Goal: Task Accomplishment & Management: Manage account settings

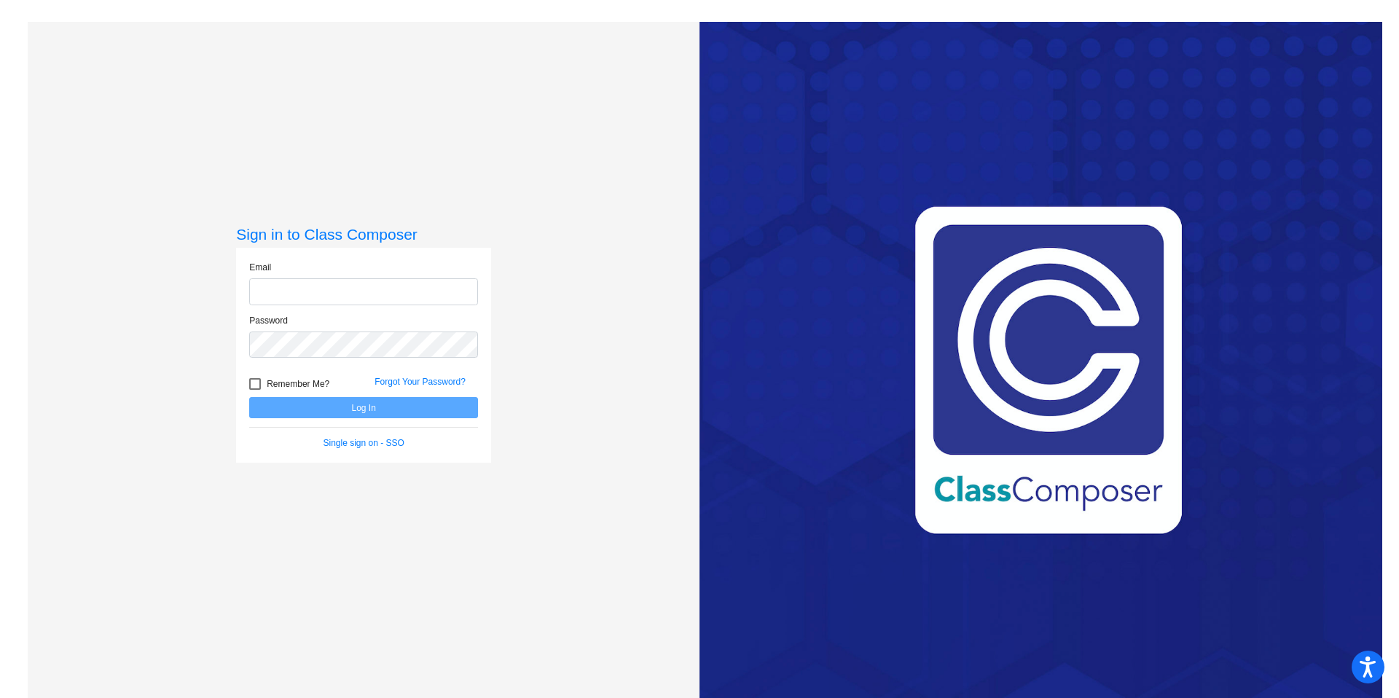
type input "[PERSON_NAME][EMAIL_ADDRESS][PERSON_NAME][DOMAIN_NAME]"
drag, startPoint x: 251, startPoint y: 381, endPoint x: 308, endPoint y: 406, distance: 62.0
click at [251, 381] on div at bounding box center [255, 384] width 12 height 12
click at [254, 390] on input "Remember Me?" at bounding box center [254, 390] width 1 height 1
checkbox input "true"
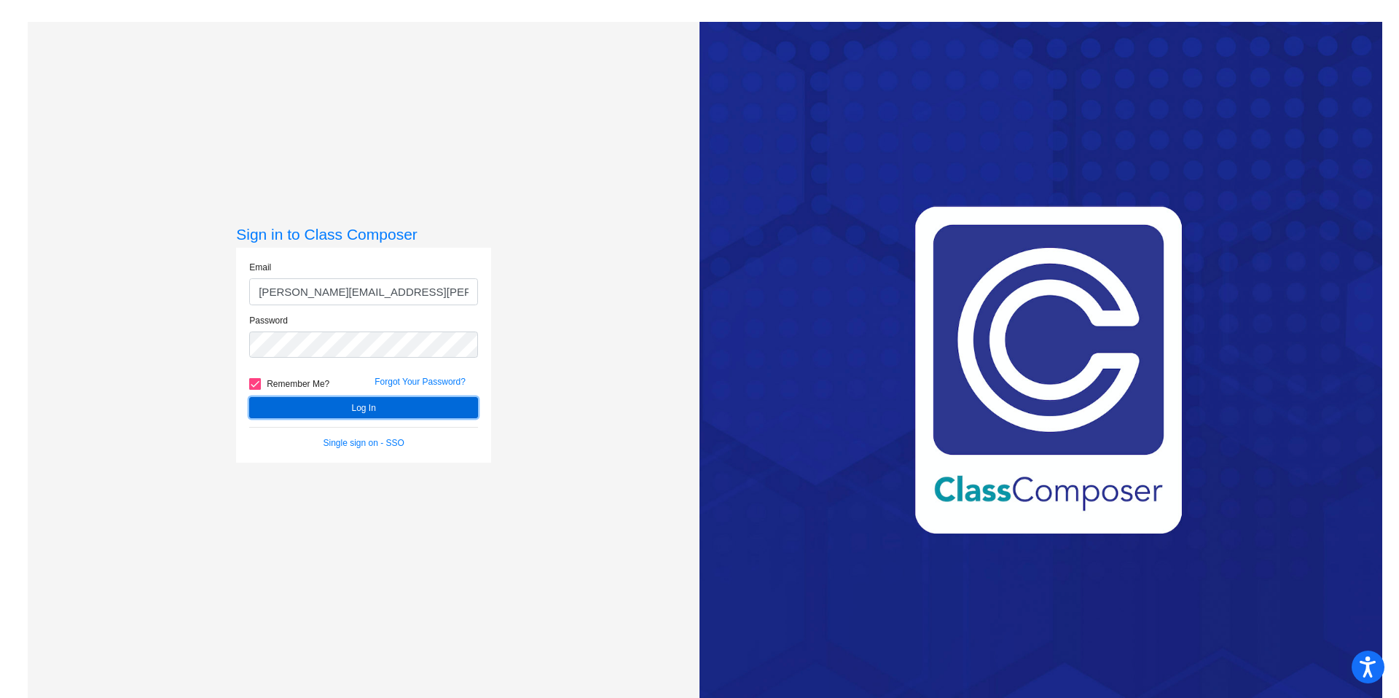
click at [310, 407] on button "Log In" at bounding box center [363, 407] width 229 height 21
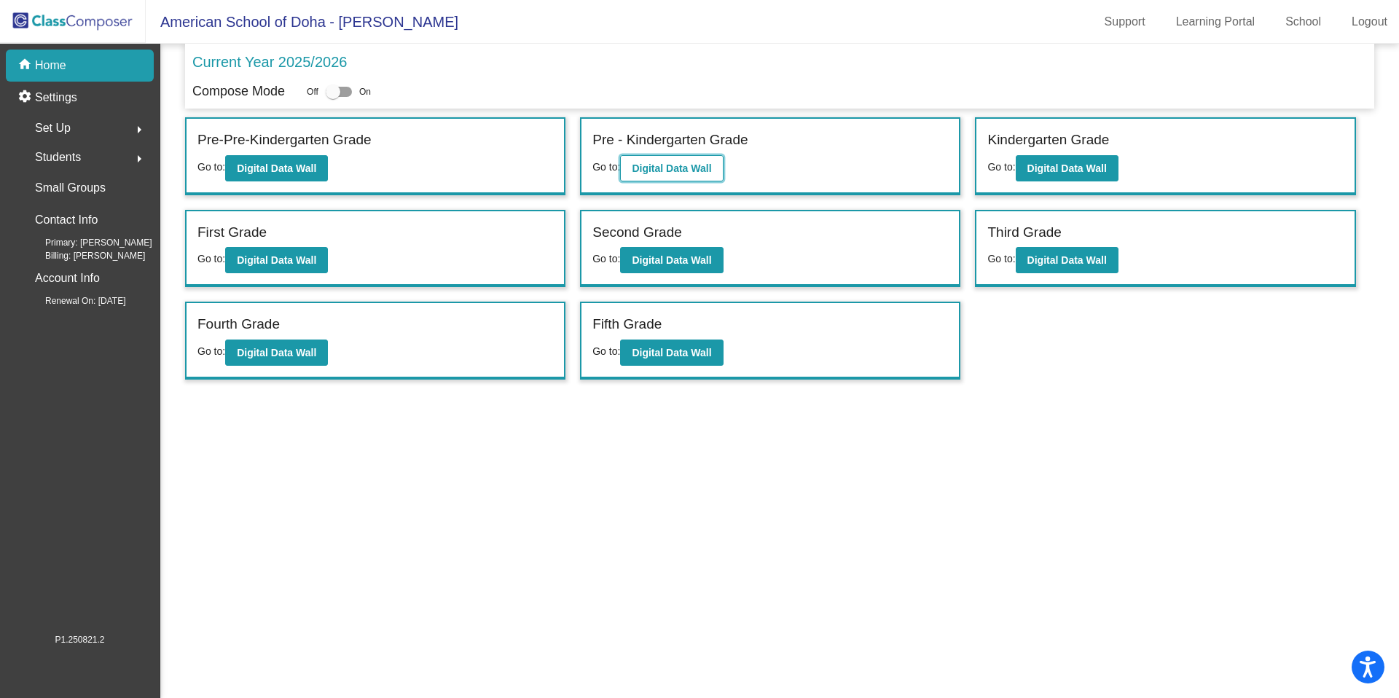
click at [661, 169] on b "Digital Data Wall" at bounding box center [671, 169] width 79 height 12
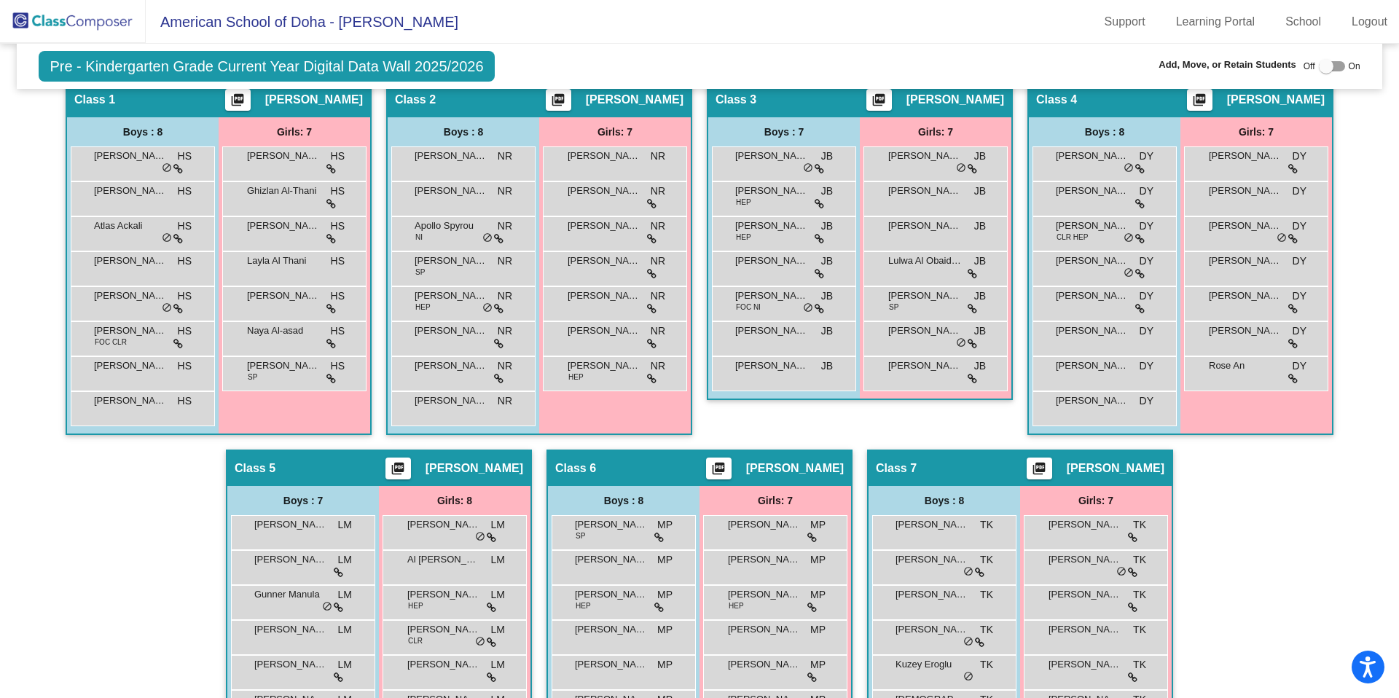
scroll to position [348, 0]
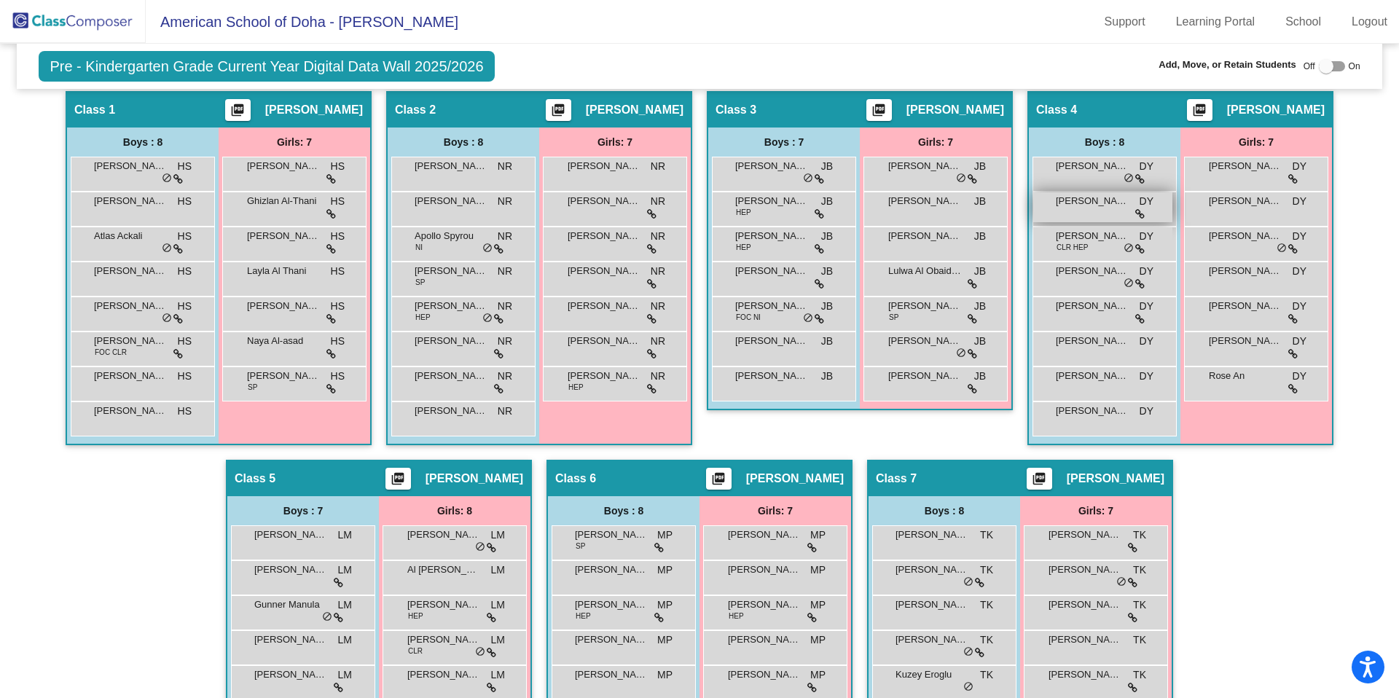
click at [1102, 212] on div "[PERSON_NAME] DY lock do_not_disturb_alt" at bounding box center [1102, 207] width 139 height 30
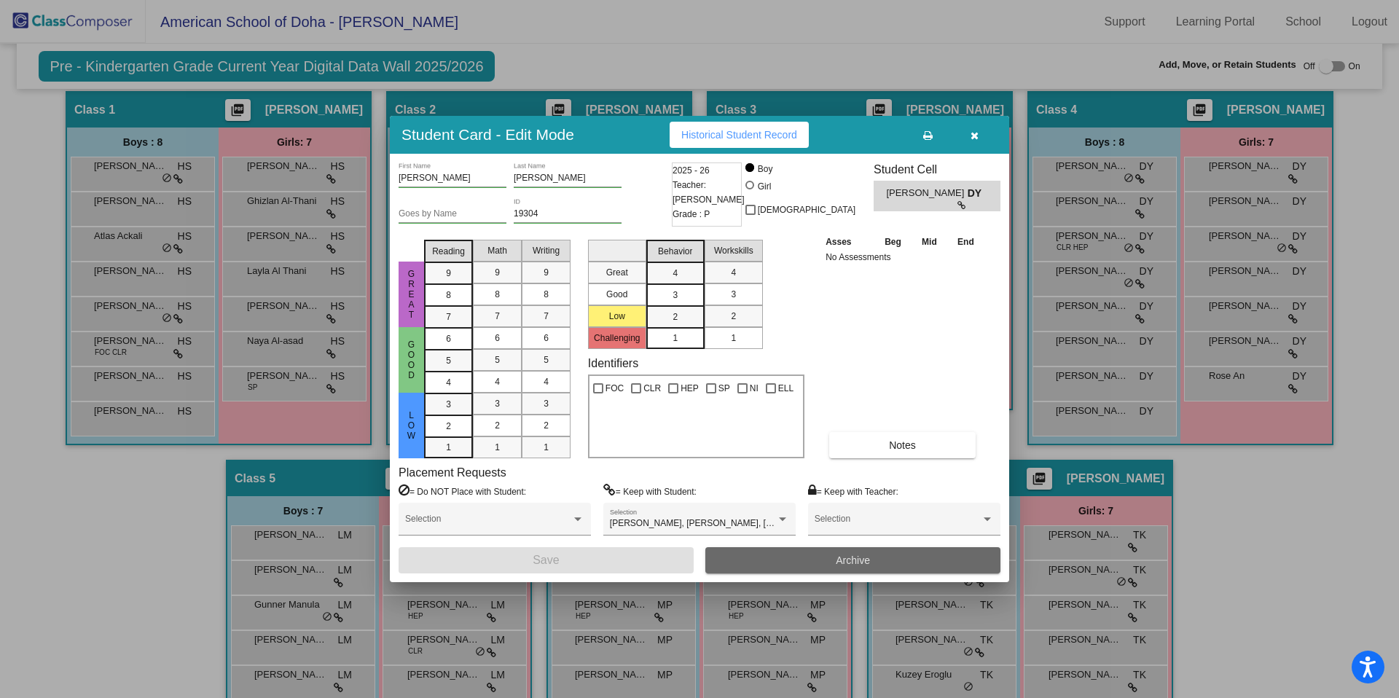
click at [849, 568] on button "Archive" at bounding box center [852, 560] width 295 height 26
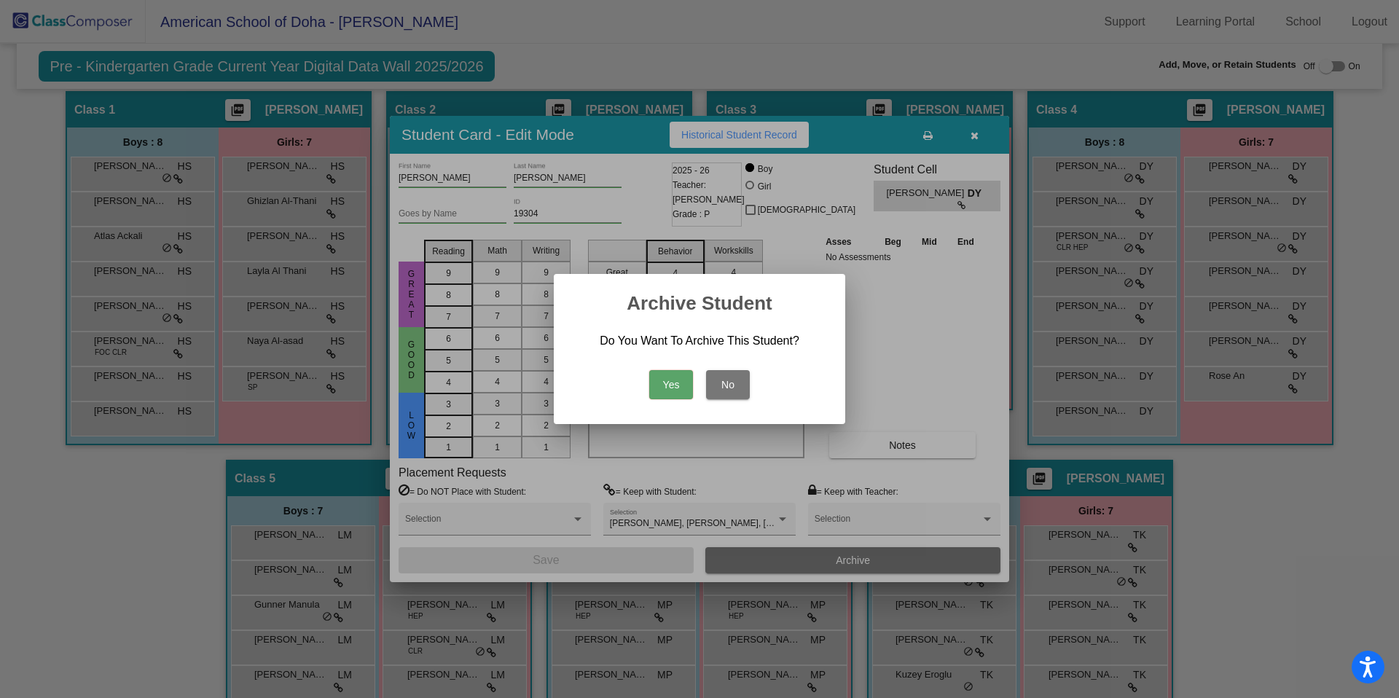
click at [661, 392] on button "Yes" at bounding box center [671, 384] width 44 height 29
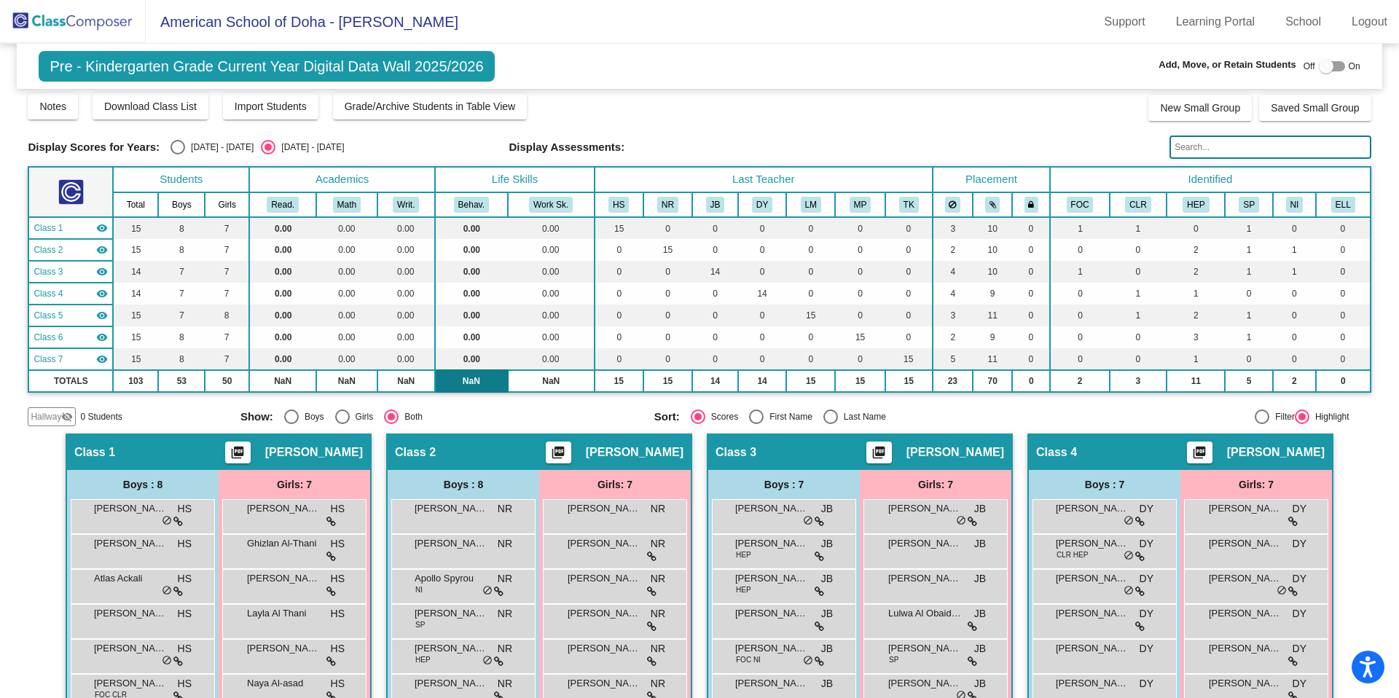
scroll to position [0, 0]
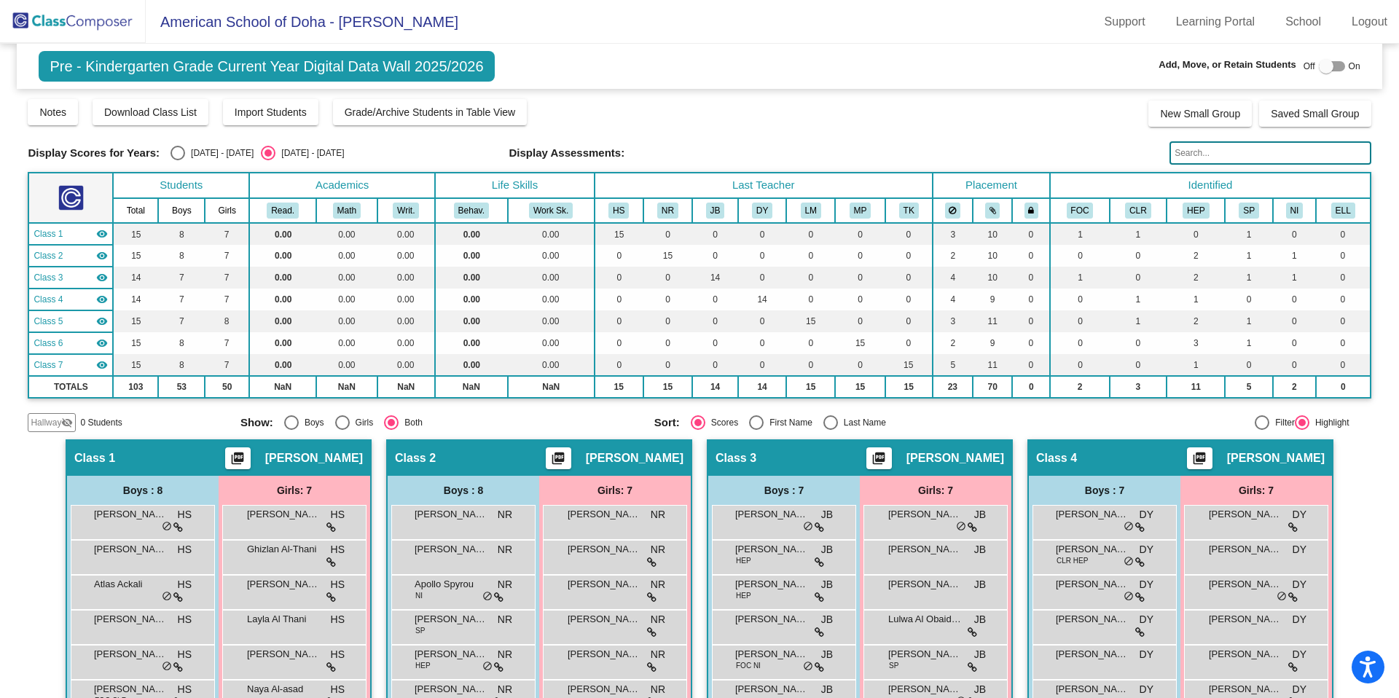
click at [66, 34] on img at bounding box center [73, 21] width 146 height 43
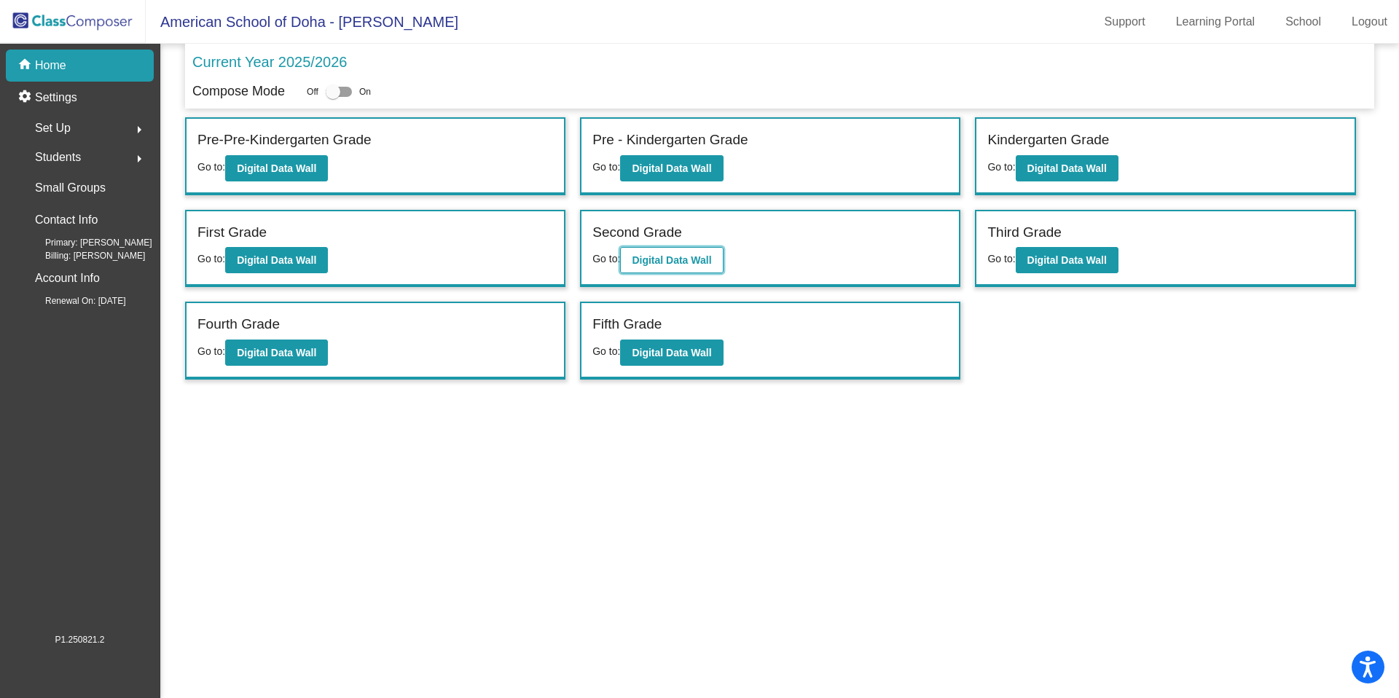
click at [676, 259] on b "Digital Data Wall" at bounding box center [671, 260] width 79 height 12
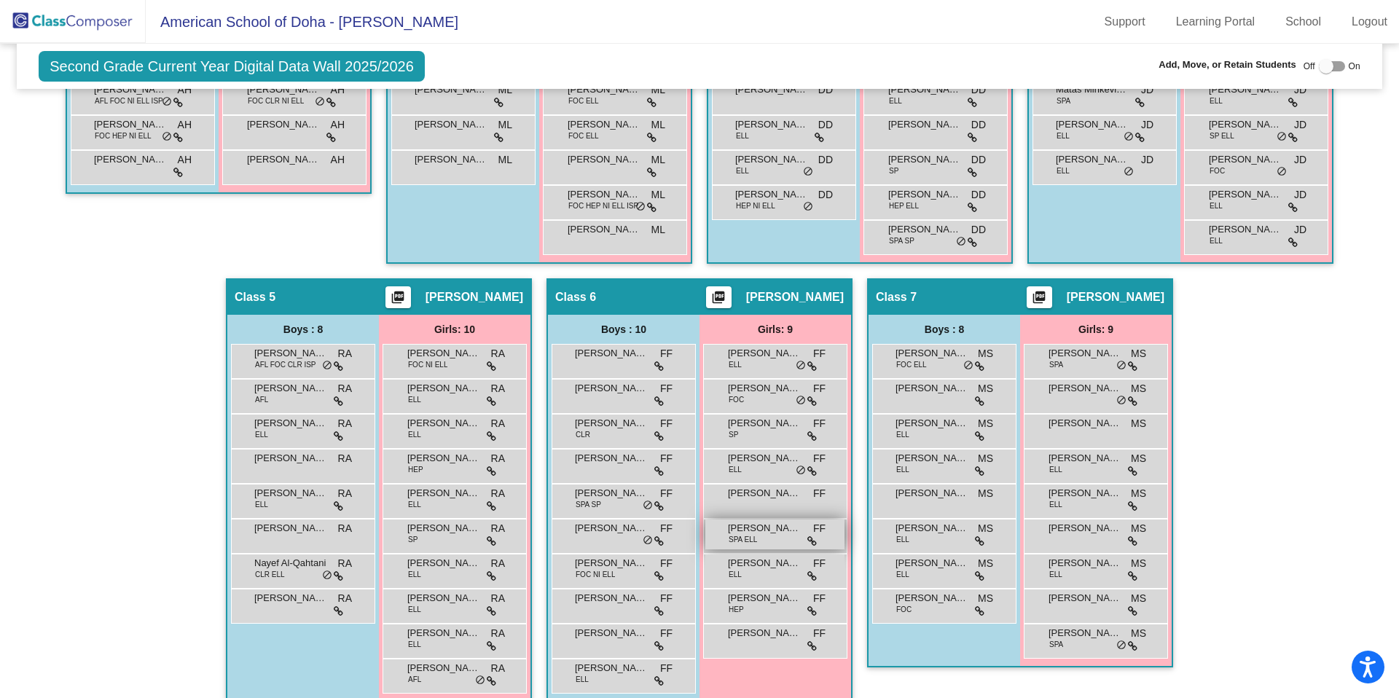
scroll to position [619, 0]
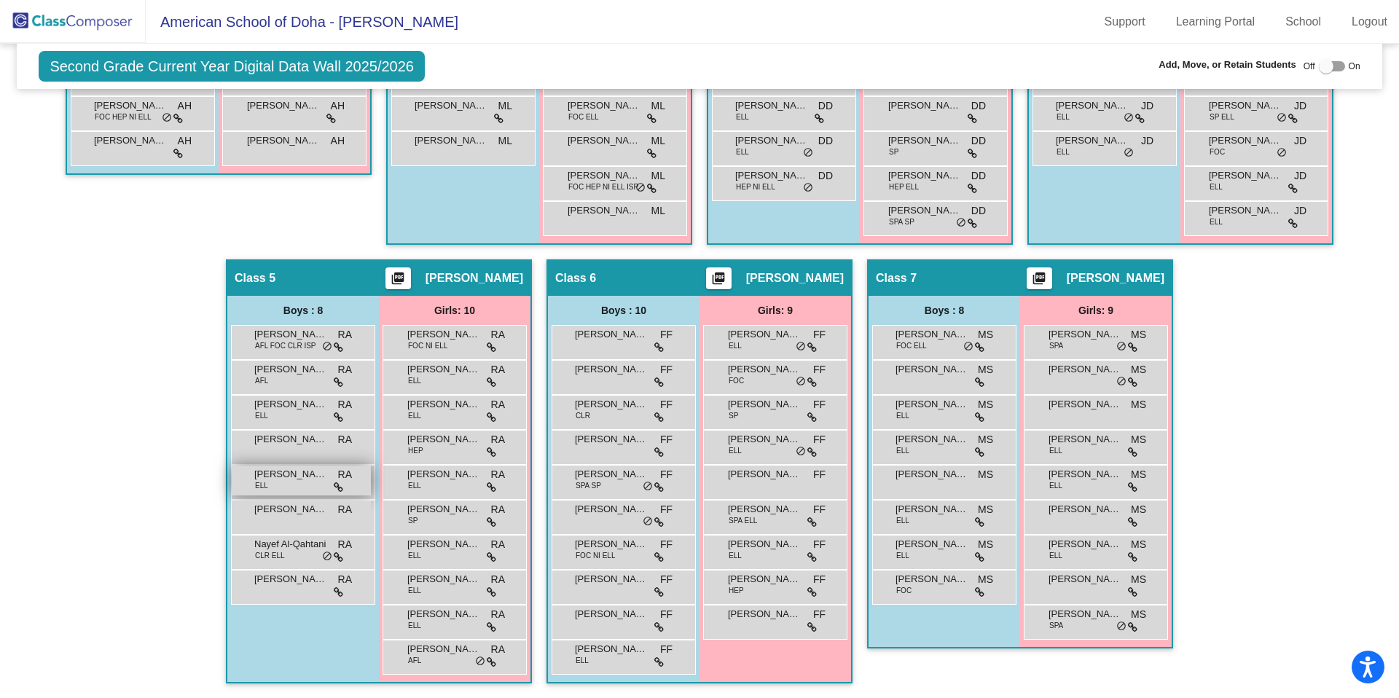
click at [287, 484] on div "[PERSON_NAME] [PERSON_NAME] lock do_not_disturb_alt" at bounding box center [301, 481] width 139 height 30
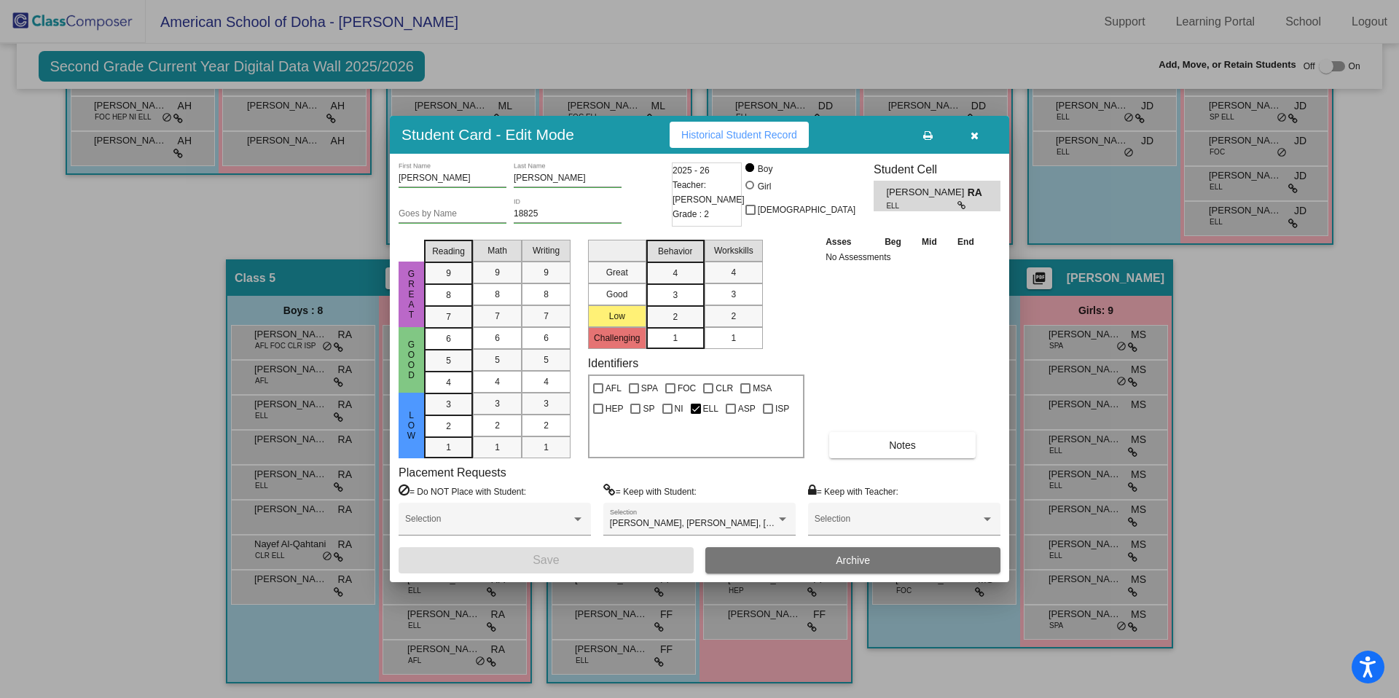
click at [864, 561] on span "Archive" at bounding box center [853, 561] width 34 height 12
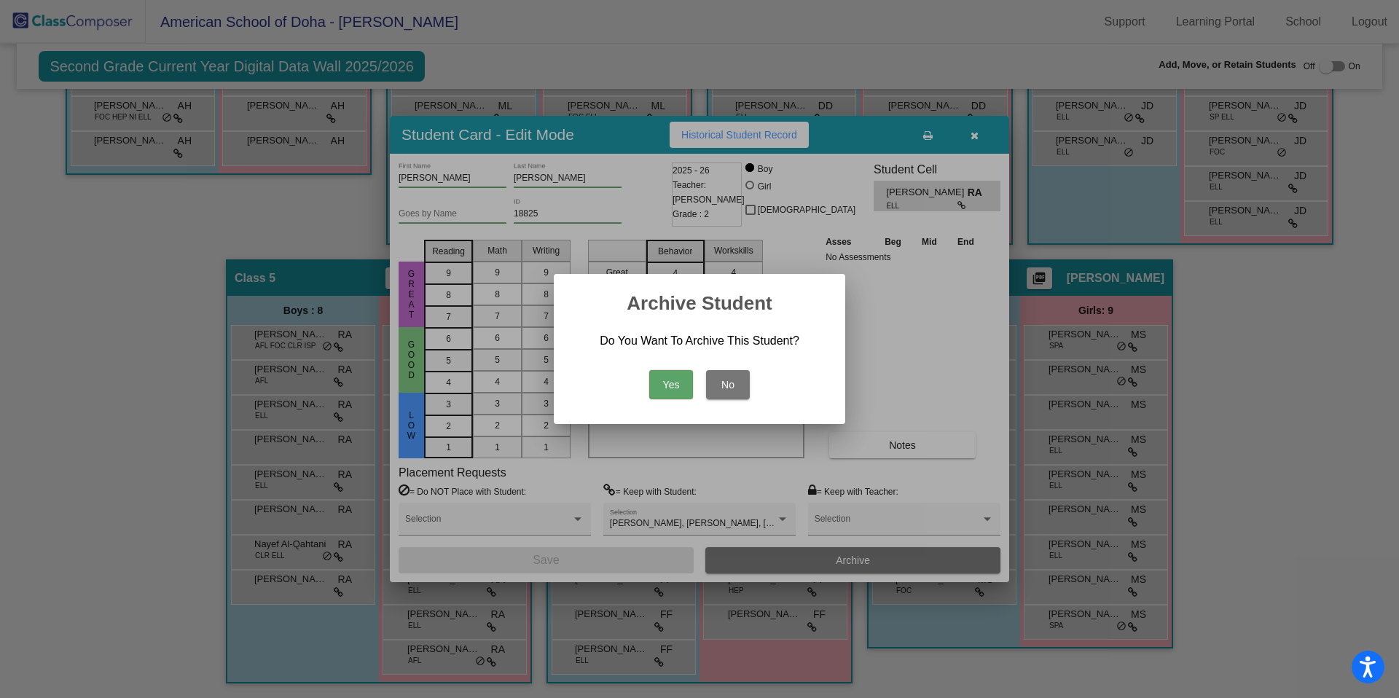
click at [663, 389] on button "Yes" at bounding box center [671, 384] width 44 height 29
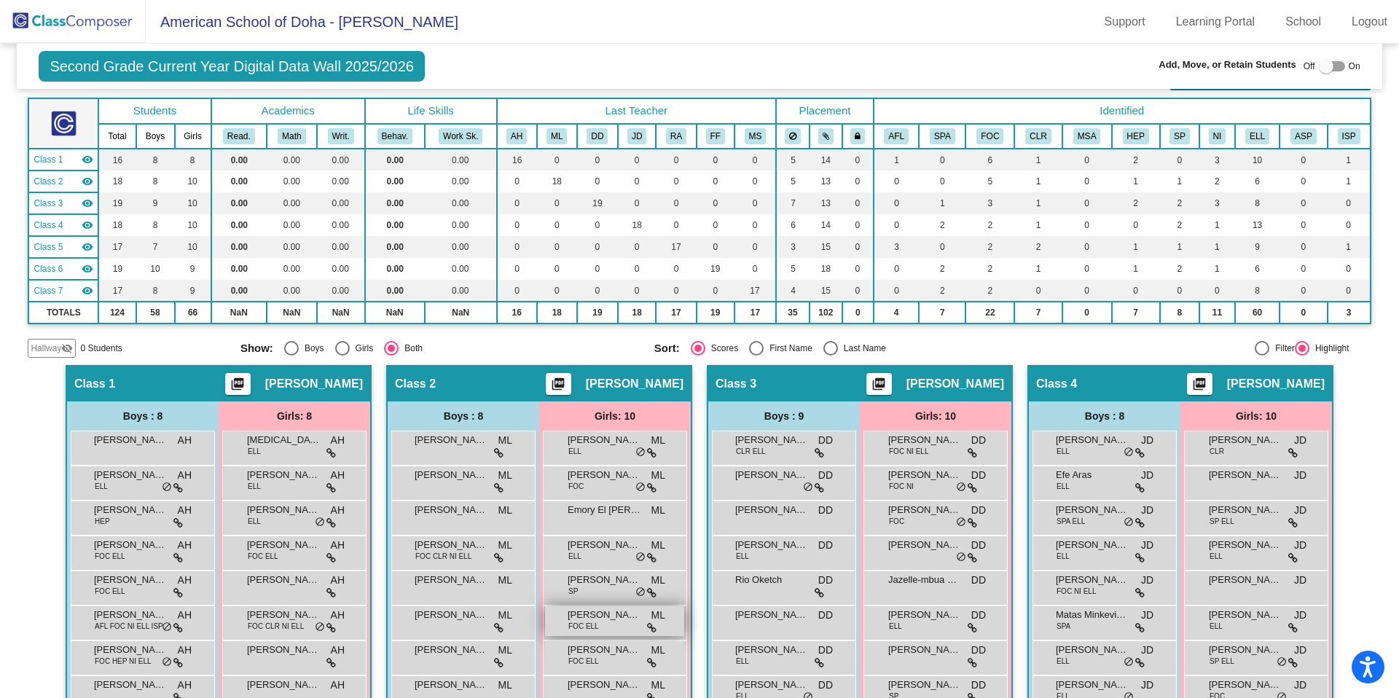
scroll to position [0, 0]
